Goal: Task Accomplishment & Management: Complete application form

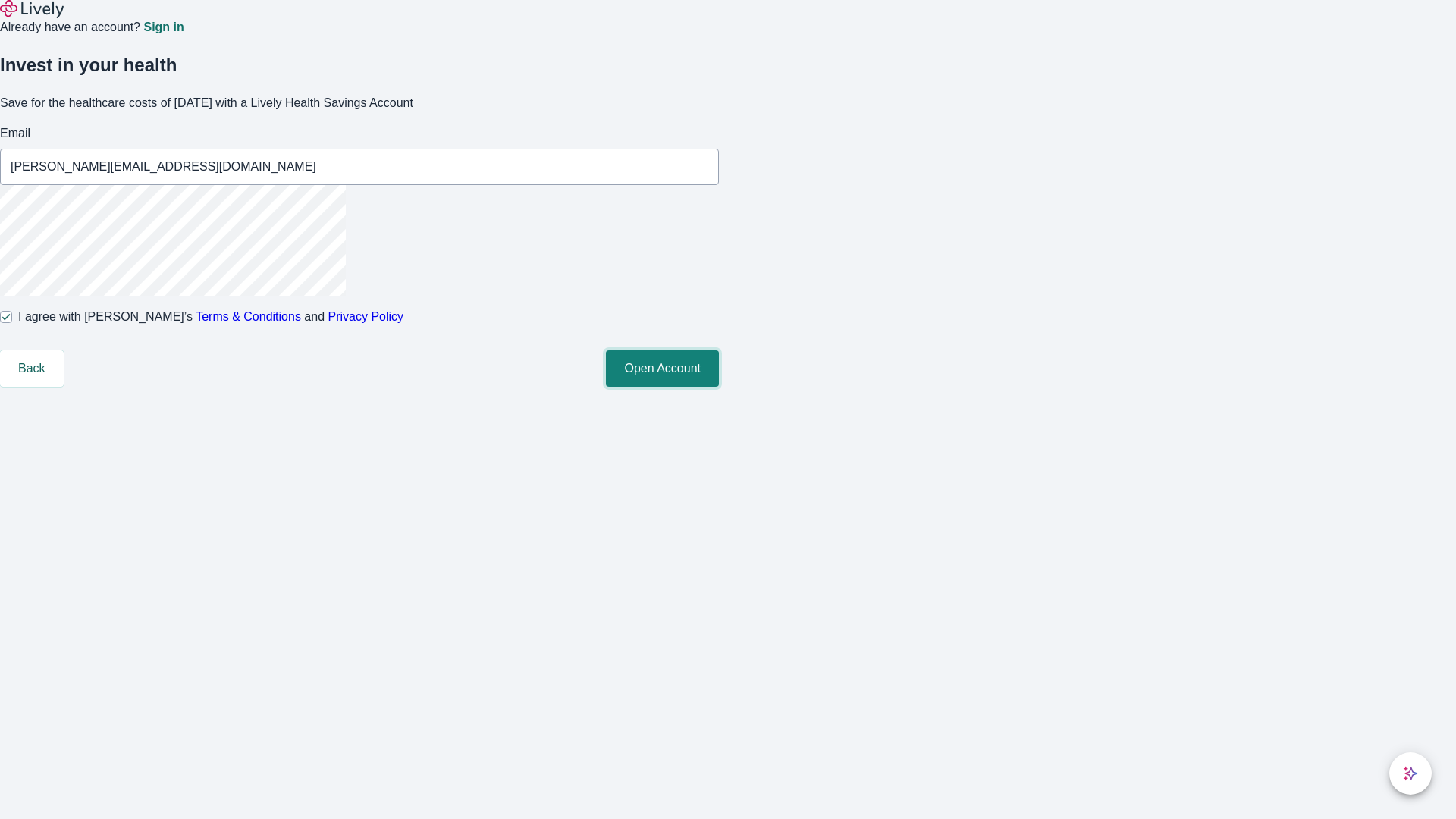
click at [719, 386] on button "Open Account" at bounding box center [662, 369] width 113 height 37
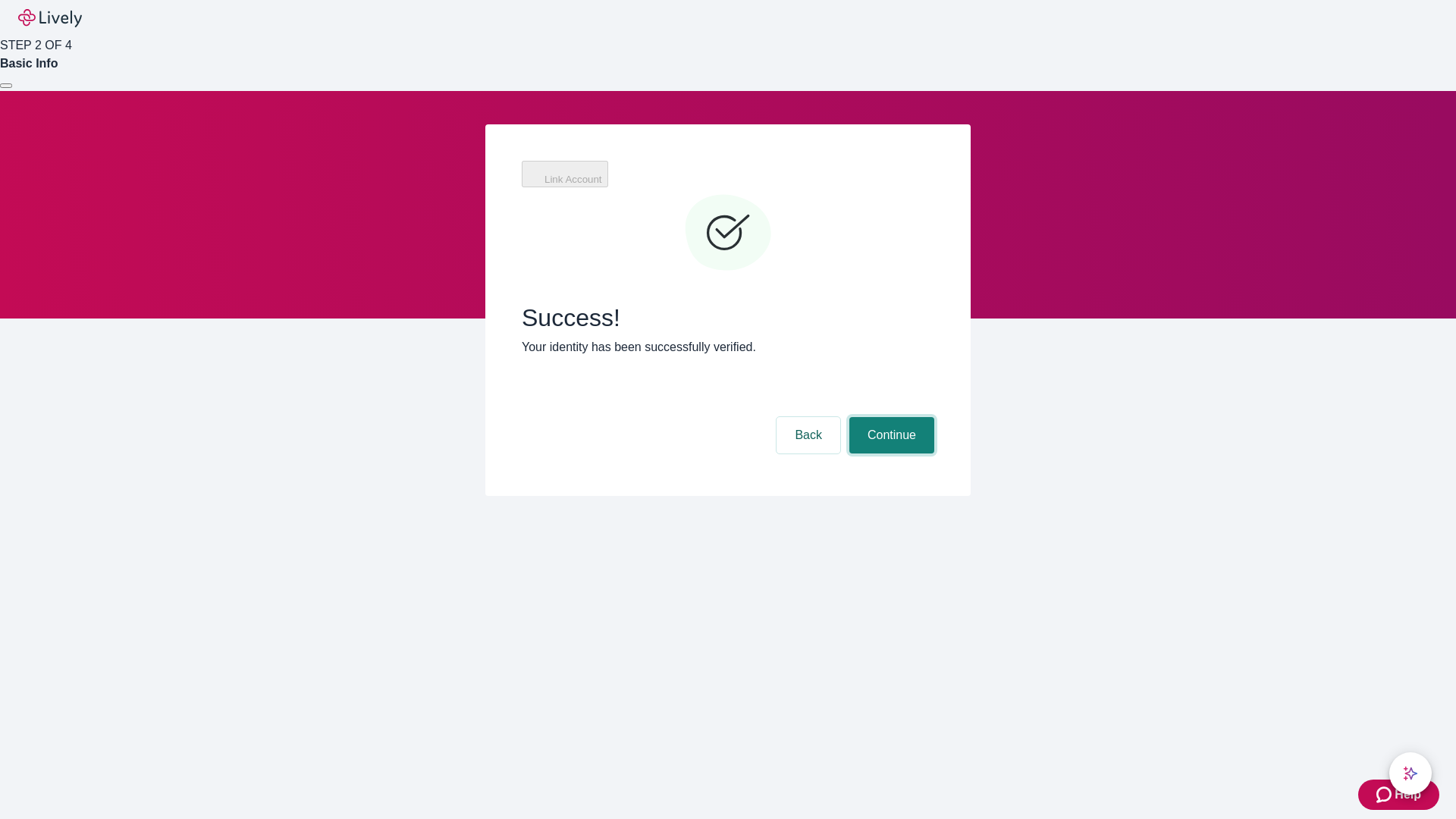
click at [889, 417] on button "Continue" at bounding box center [891, 435] width 85 height 37
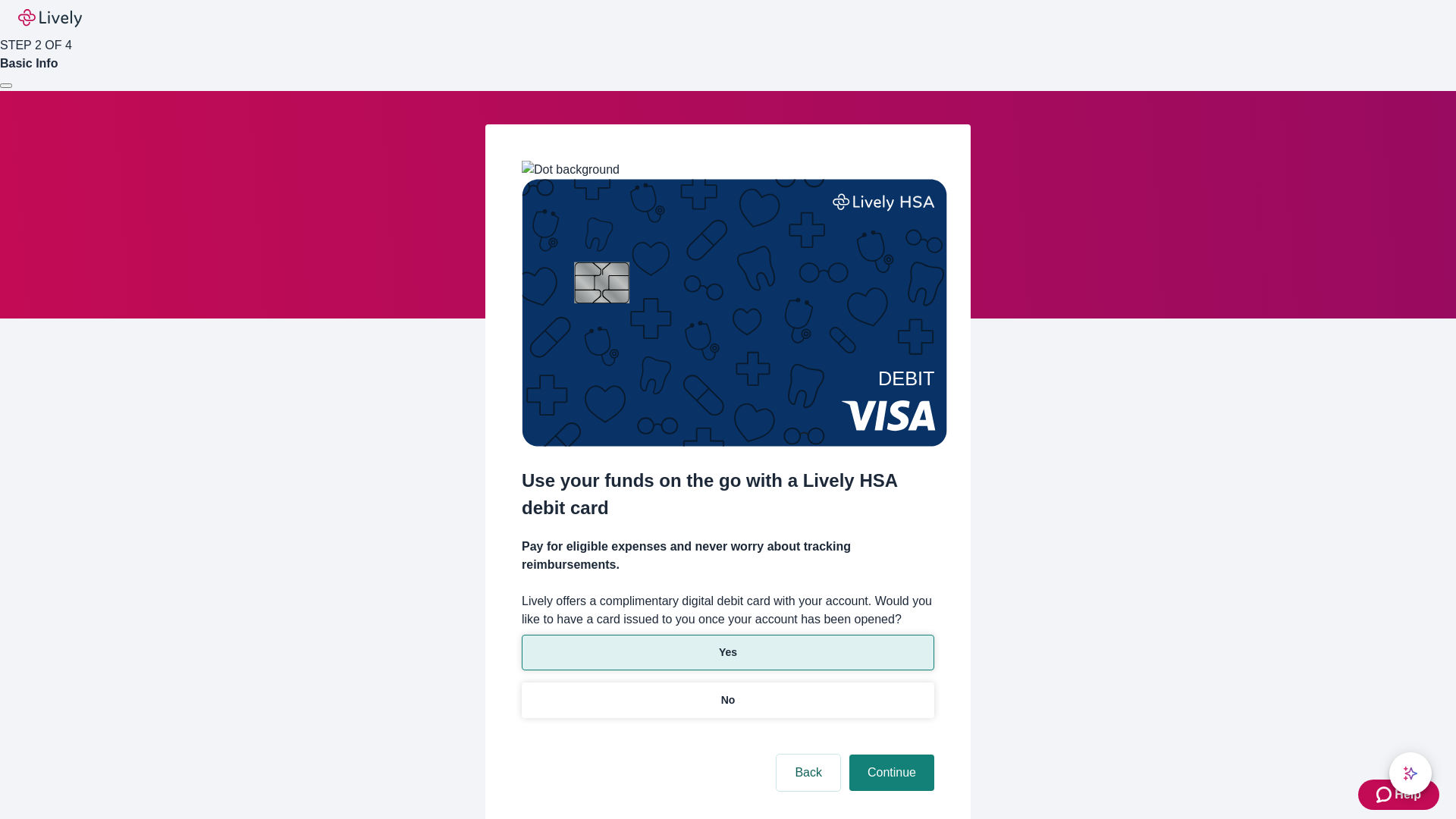
click at [728, 644] on p "Yes" at bounding box center [728, 652] width 18 height 16
click at [889, 754] on button "Continue" at bounding box center [891, 773] width 85 height 37
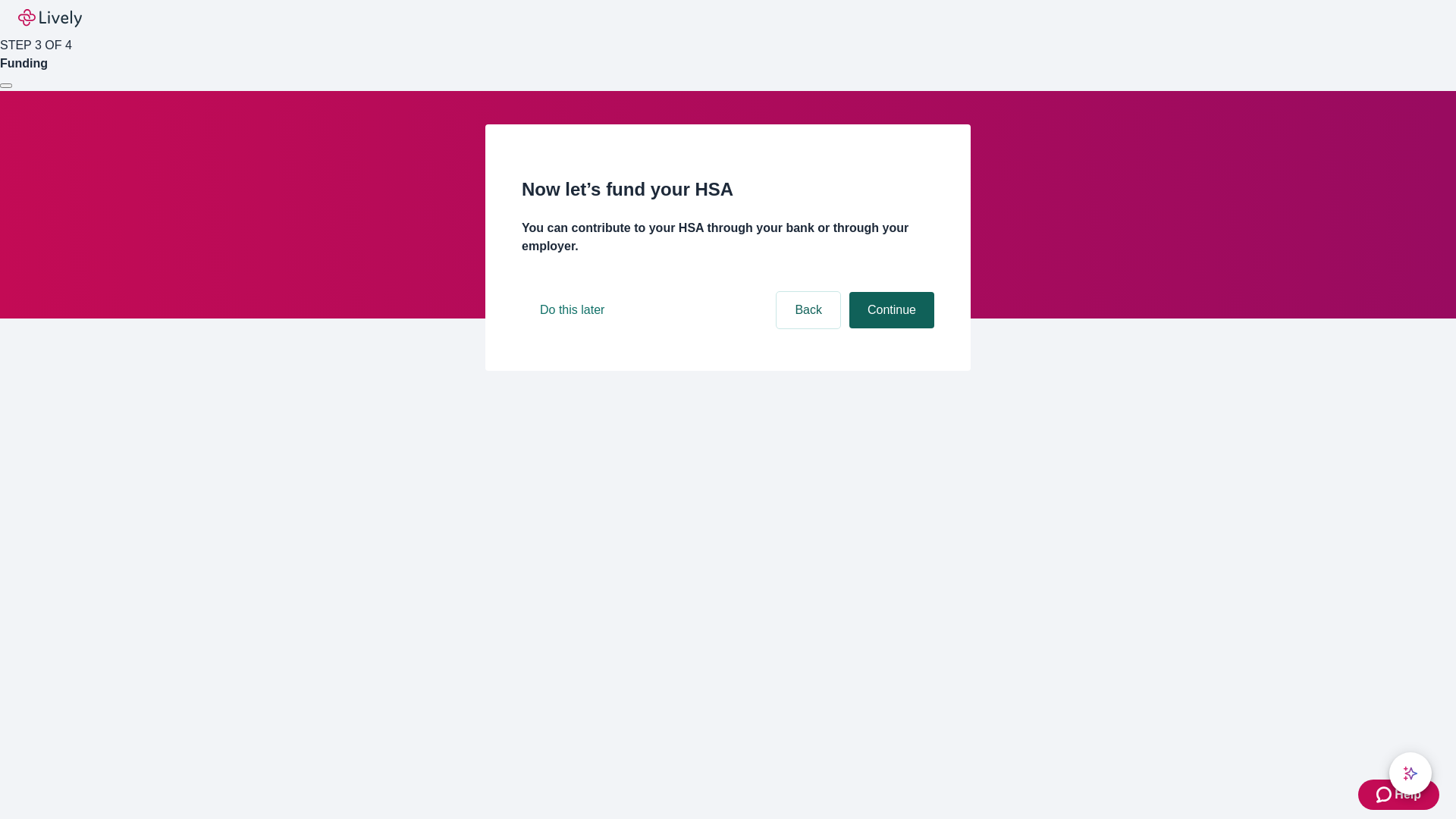
click at [889, 329] on button "Continue" at bounding box center [891, 310] width 85 height 37
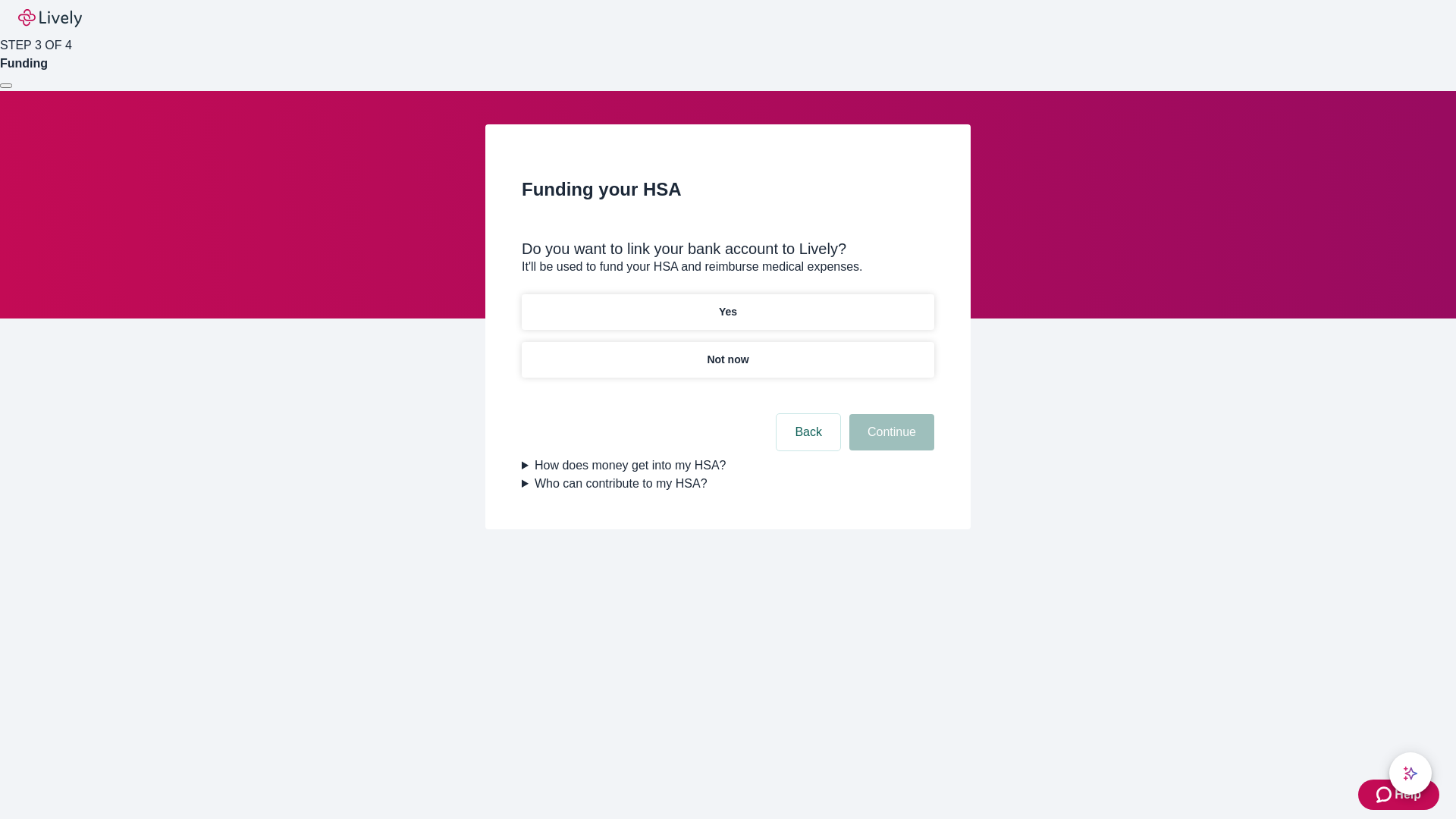
click at [728, 351] on p "Not now" at bounding box center [728, 359] width 42 height 16
click at [889, 441] on button "Continue" at bounding box center [891, 432] width 85 height 37
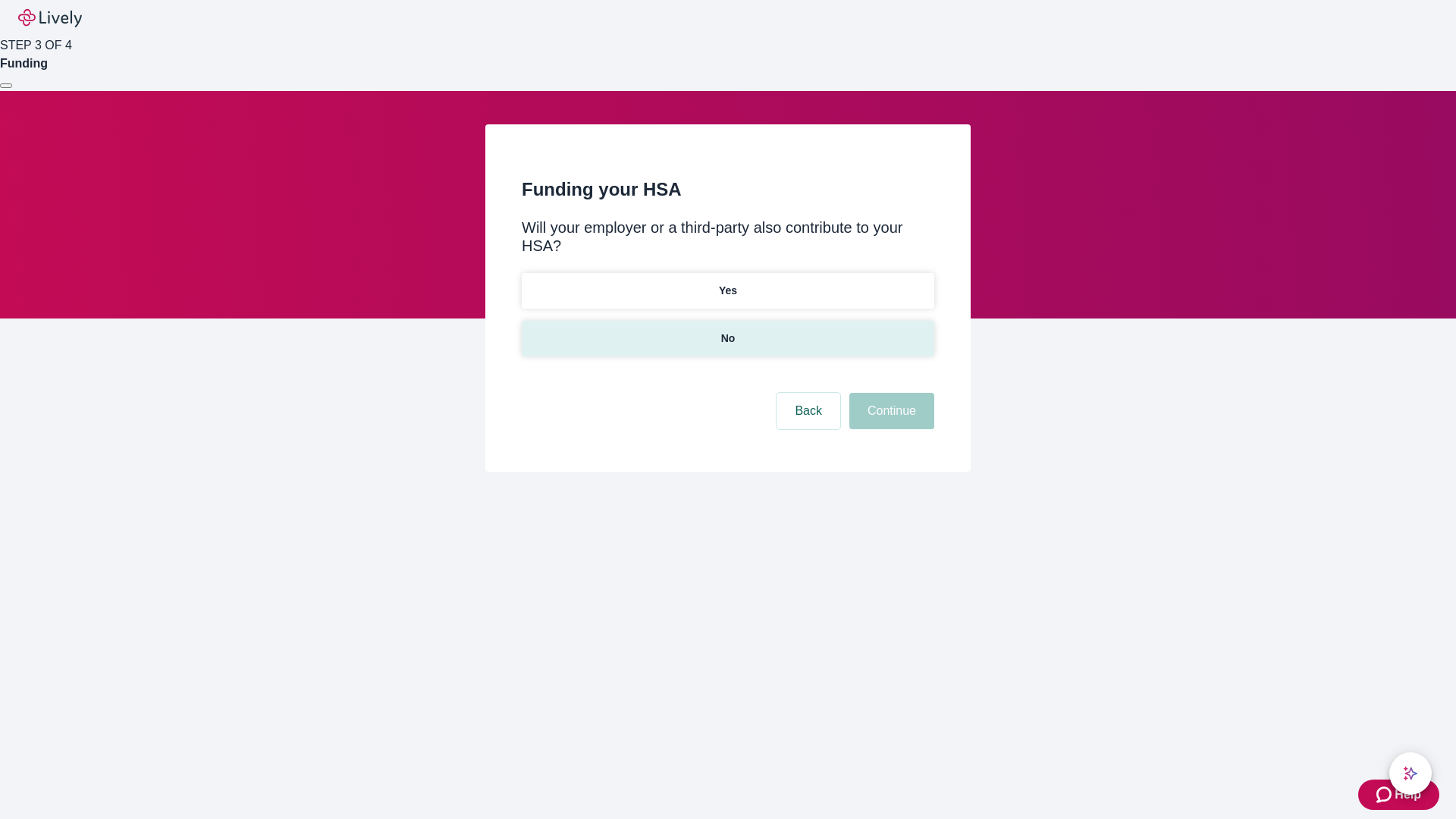
click at [728, 330] on p "No" at bounding box center [728, 338] width 14 height 16
click at [889, 392] on button "Continue" at bounding box center [891, 411] width 85 height 37
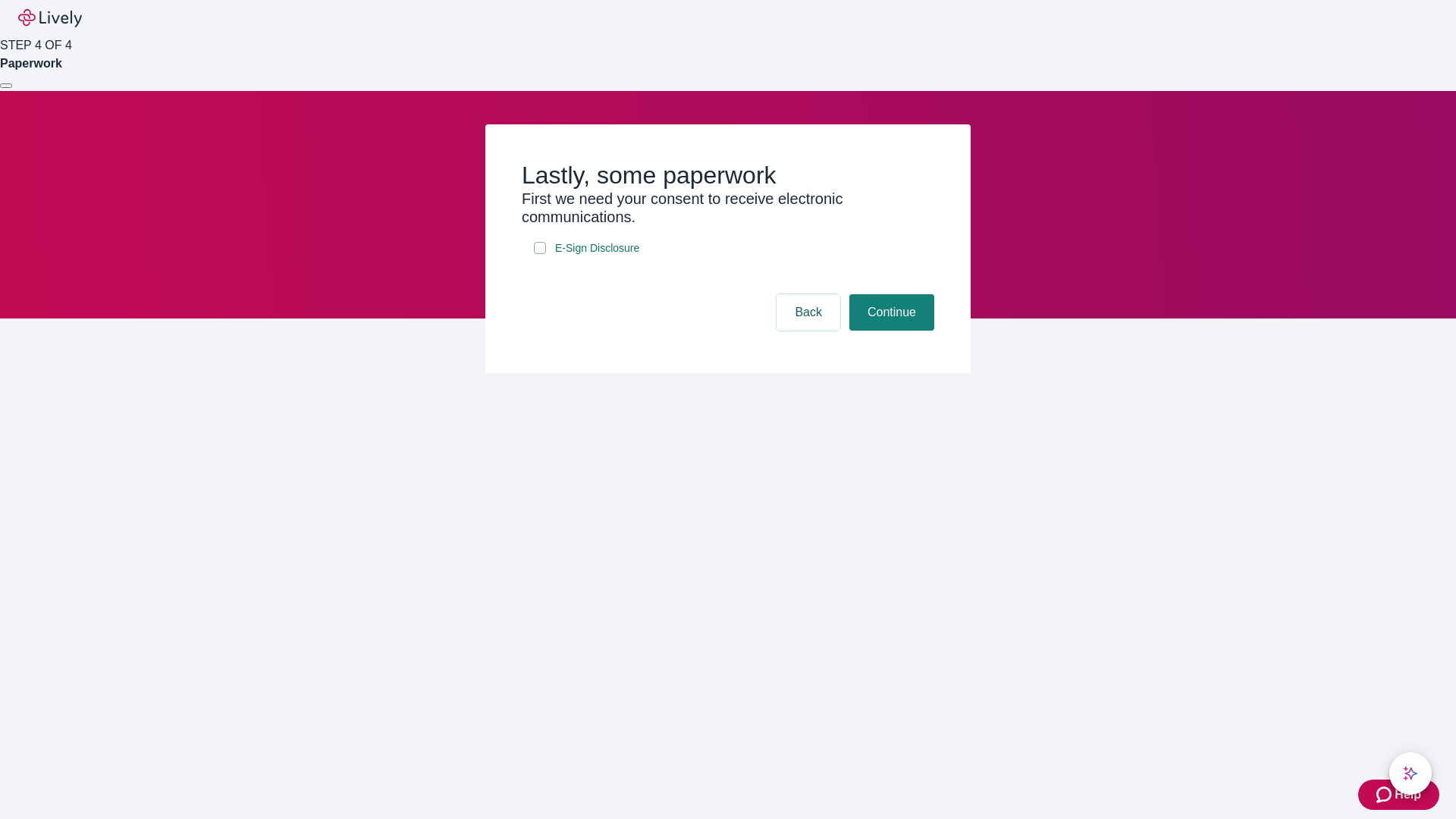
click at [540, 254] on input "E-Sign Disclosure" at bounding box center [540, 248] width 12 height 12
checkbox input "true"
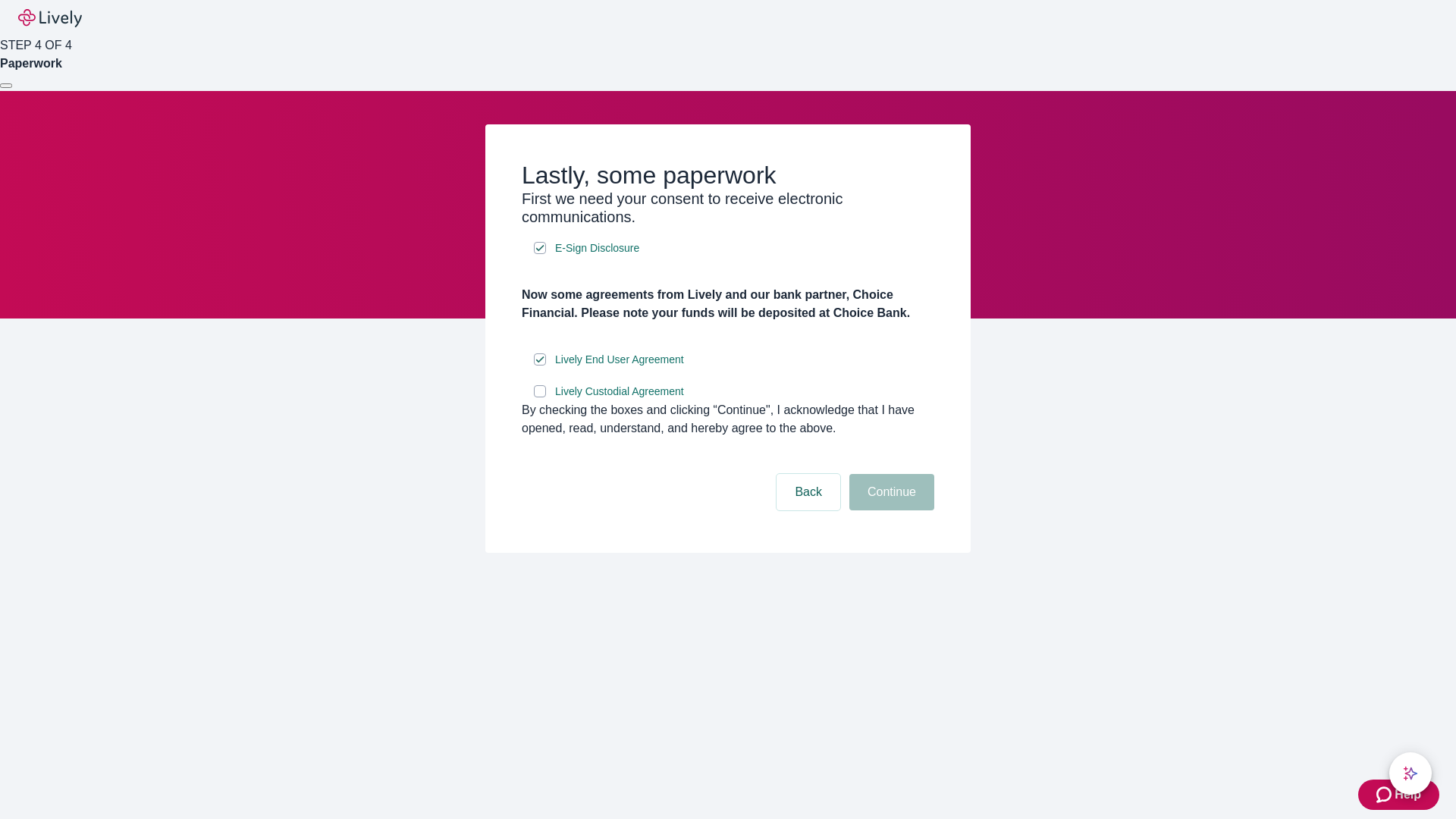
click at [540, 397] on input "Lively Custodial Agreement" at bounding box center [540, 392] width 12 height 12
checkbox input "true"
click at [889, 510] on button "Continue" at bounding box center [891, 492] width 85 height 37
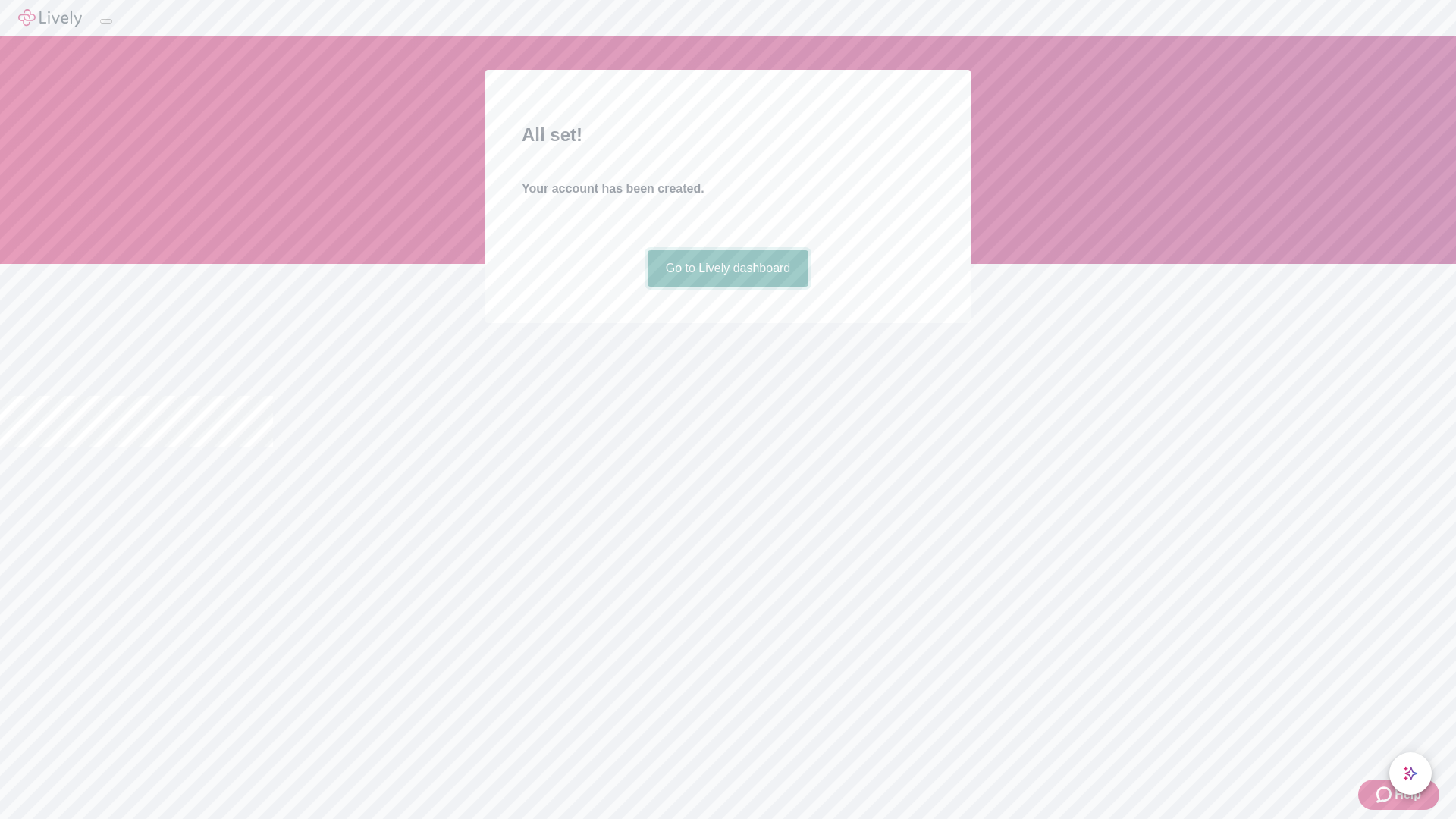
click at [728, 287] on link "Go to Lively dashboard" at bounding box center [728, 268] width 162 height 37
